Goal: Task Accomplishment & Management: Manage account settings

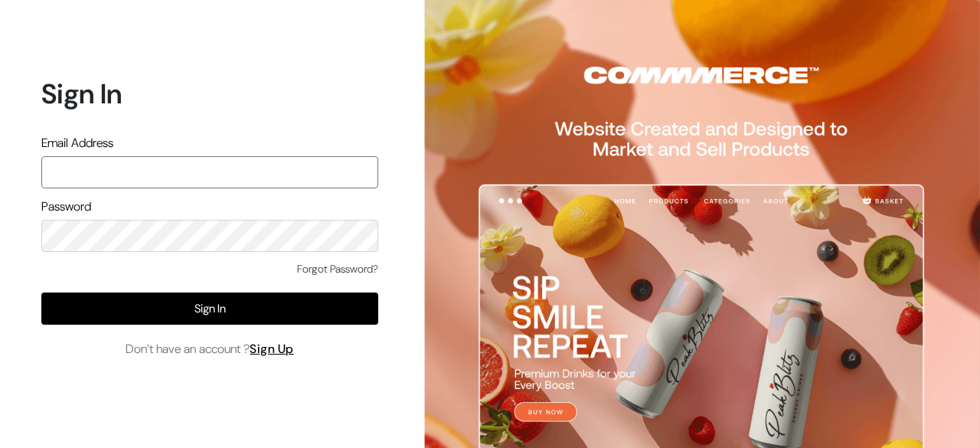
paste input "[PERSON_NAME][EMAIL_ADDRESS][DOMAIN_NAME]"
type input "[PERSON_NAME][EMAIL_ADDRESS][DOMAIN_NAME]"
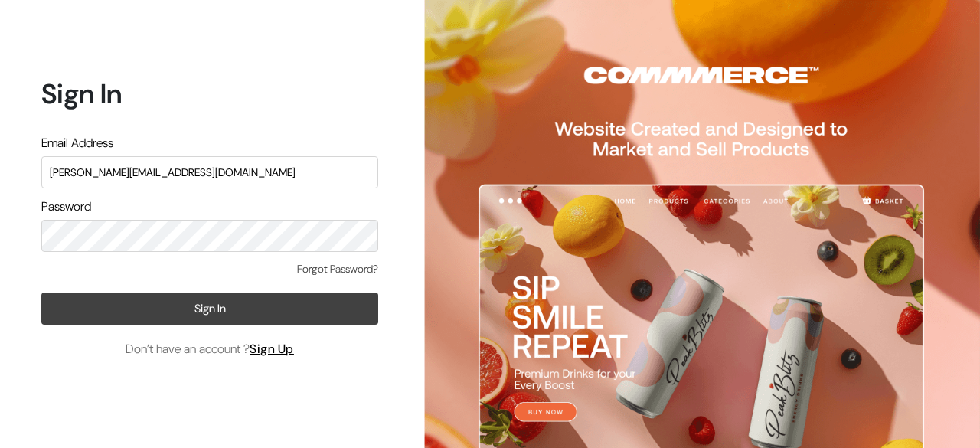
click at [202, 305] on button "Sign In" at bounding box center [209, 308] width 337 height 32
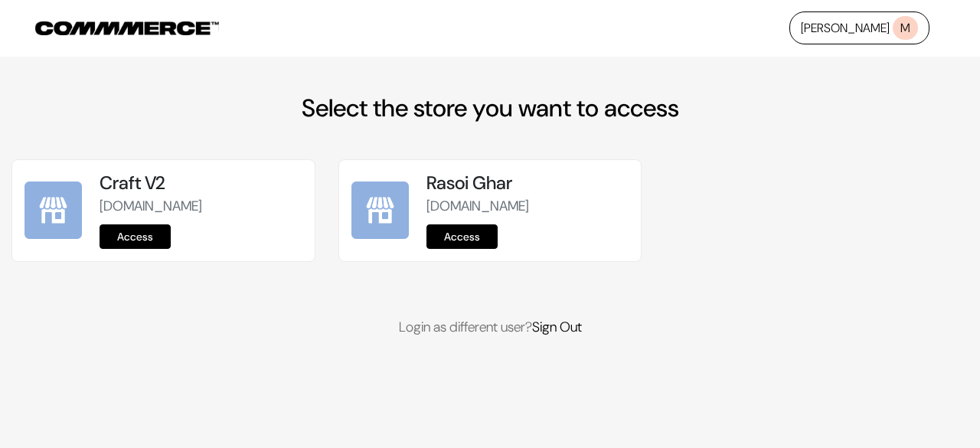
click at [448, 235] on link "Access" at bounding box center [461, 236] width 71 height 24
